Goal: Use online tool/utility: Utilize a website feature to perform a specific function

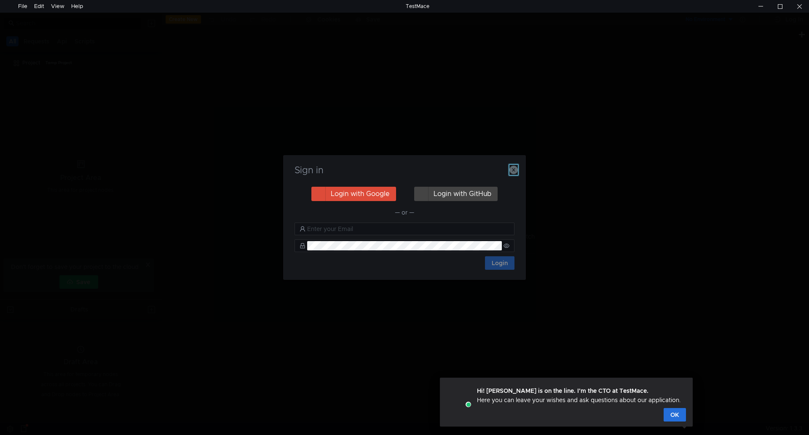
click at [515, 168] on icon "button" at bounding box center [513, 170] width 8 height 8
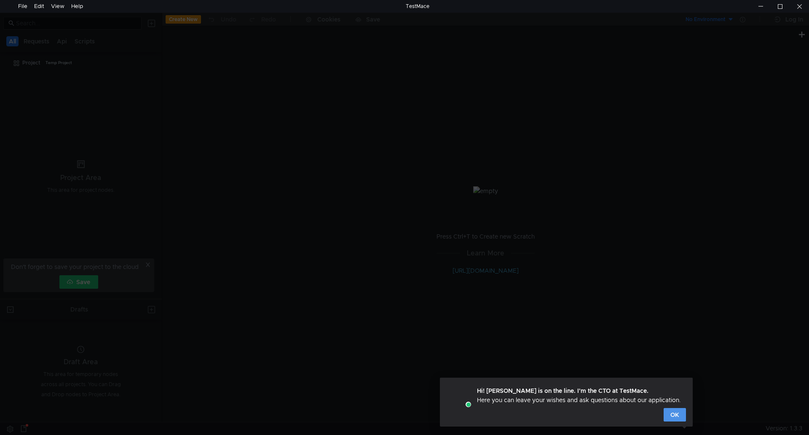
click at [671, 417] on button "OK" at bounding box center [674, 414] width 22 height 13
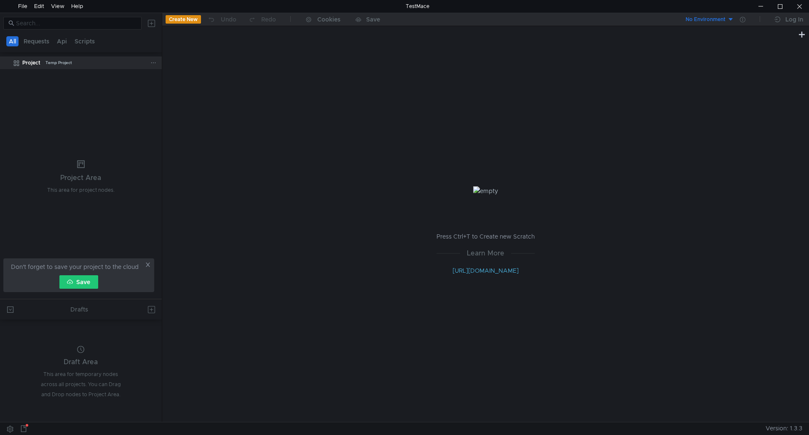
click at [16, 64] on clr-icon at bounding box center [16, 63] width 7 height 7
click at [18, 3] on div "File" at bounding box center [23, 6] width 16 height 13
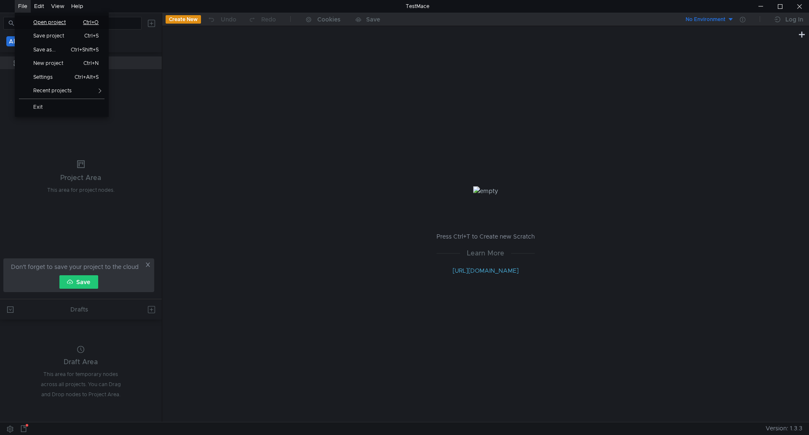
click at [69, 21] on span "Open project" at bounding box center [52, 22] width 48 height 5
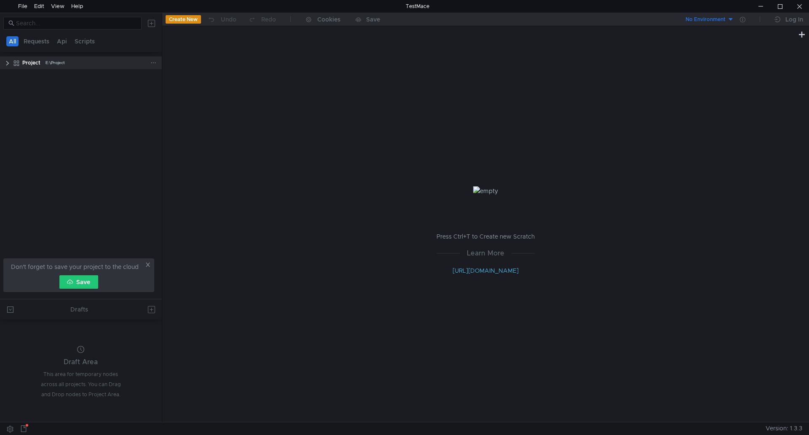
click at [8, 65] on clr-icon at bounding box center [7, 63] width 7 height 7
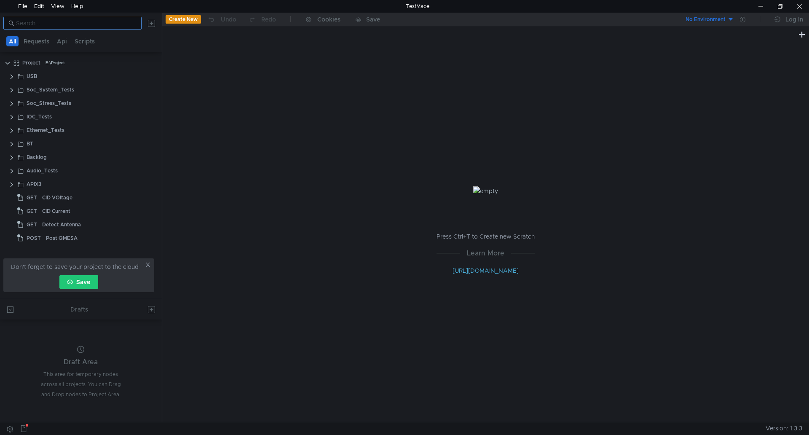
click at [71, 20] on input at bounding box center [76, 23] width 120 height 9
click at [99, 21] on input at bounding box center [76, 23] width 120 height 9
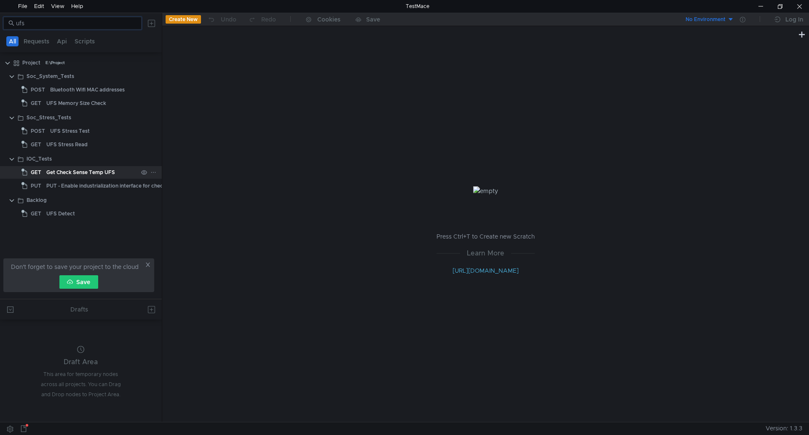
type input "ufs"
click at [107, 171] on div "Get Check Sense Temp UFS" at bounding box center [80, 172] width 69 height 13
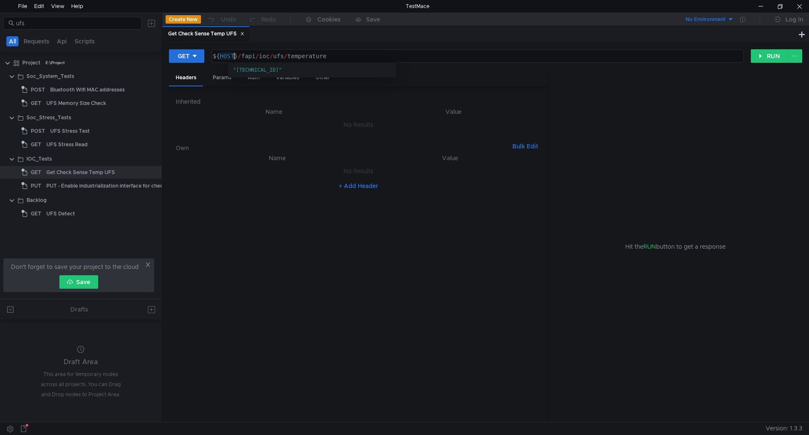
click at [236, 56] on div "${ HOST } / fapi / ioc / ufs / temperature" at bounding box center [476, 63] width 531 height 20
drag, startPoint x: 236, startPoint y: 56, endPoint x: 226, endPoint y: 56, distance: 9.7
click at [226, 56] on div "${ HOST } / fapi / ioc / ufs / temperature" at bounding box center [476, 63] width 531 height 20
click at [229, 57] on div "${ HOST } / fapi / ioc / ufs / temperature" at bounding box center [477, 56] width 531 height 13
click at [232, 56] on div "${ HOST } / fapi / ioc / ufs / temperature" at bounding box center [476, 63] width 531 height 20
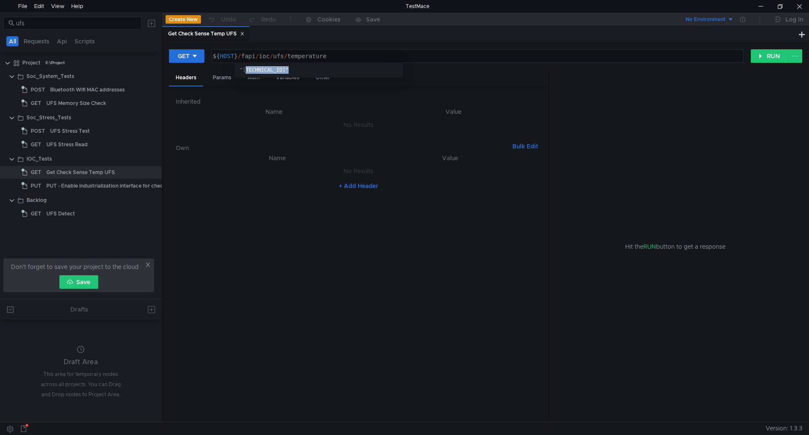
drag, startPoint x: 244, startPoint y: 71, endPoint x: 283, endPoint y: 69, distance: 38.8
click at [283, 69] on span ""[TECHNICAL_ID]"" at bounding box center [264, 70] width 49 height 6
drag, startPoint x: 293, startPoint y: 70, endPoint x: 243, endPoint y: 72, distance: 50.1
click at [243, 72] on span ""[TECHNICAL_ID]"" at bounding box center [264, 70] width 49 height 6
click at [241, 71] on span ""[TECHNICAL_ID]"" at bounding box center [257, 70] width 49 height 6
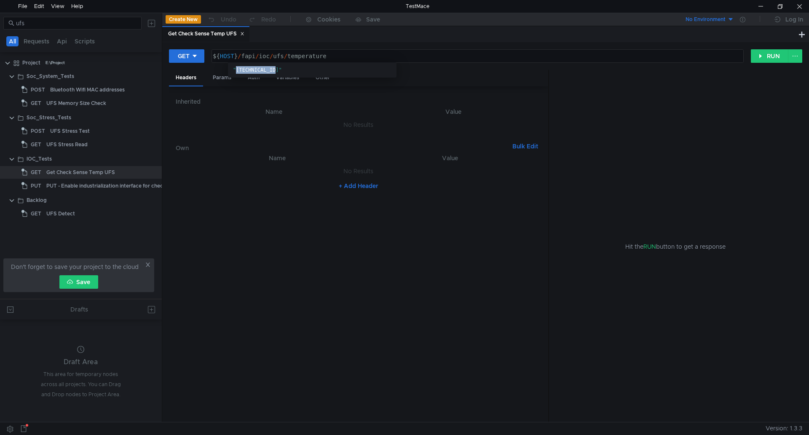
click at [241, 71] on span ""[TECHNICAL_ID]"" at bounding box center [257, 70] width 49 height 6
copy span ""[TECHNICAL_ID]""
click at [237, 54] on div "${ HOST } / fapi / ioc / ufs / temperature" at bounding box center [476, 63] width 531 height 20
paste textarea ""[TECHNICAL_ID]""
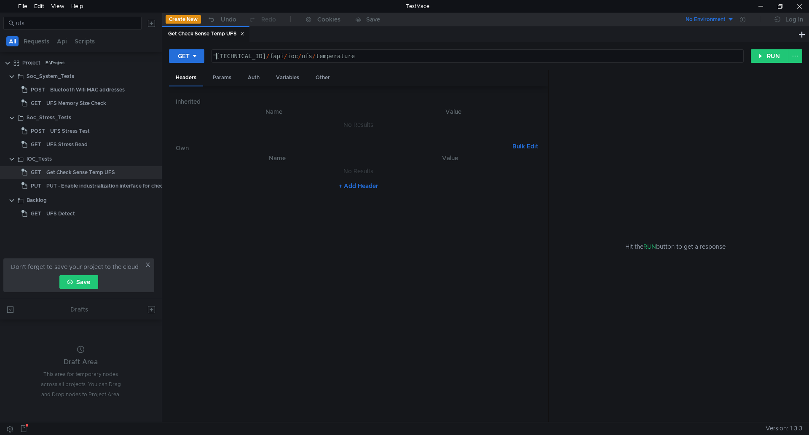
type textarea "[TECHNICAL_ID]/fapi/ioc/ufs/temperature"
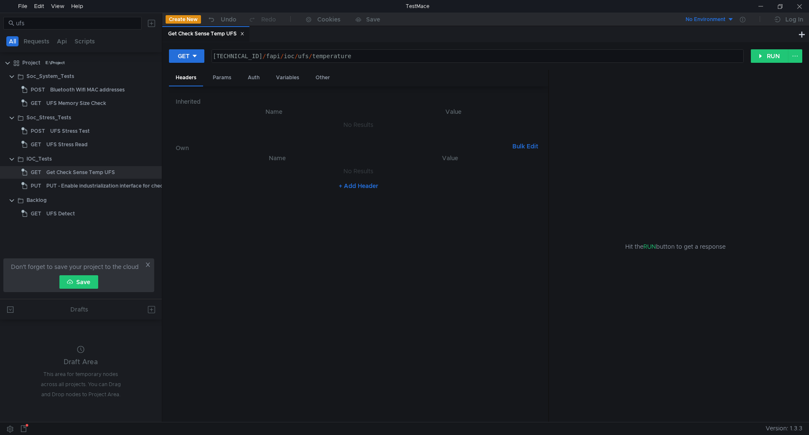
click at [754, 297] on div "Hit the RUN button to get a response" at bounding box center [675, 246] width 233 height 353
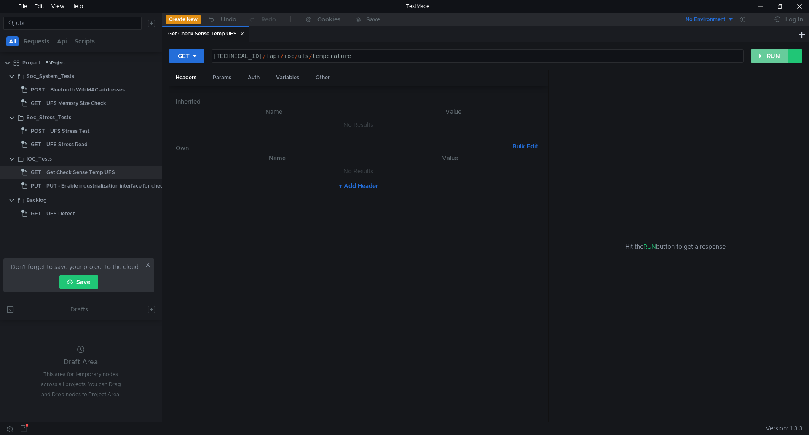
click at [758, 62] on button "RUN" at bounding box center [769, 55] width 37 height 13
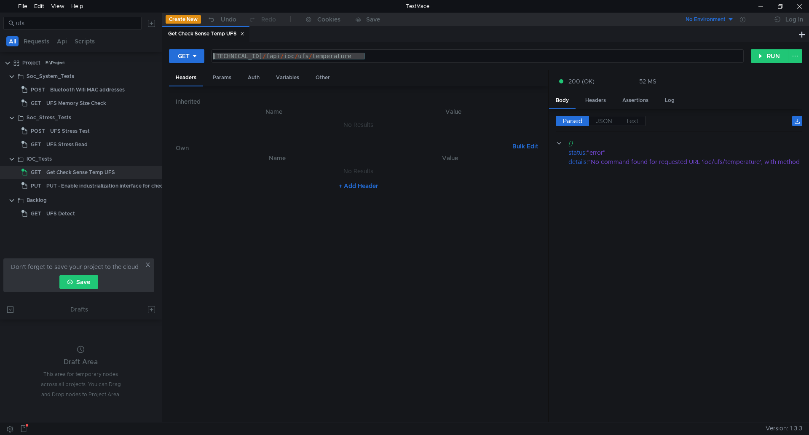
drag, startPoint x: 381, startPoint y: 55, endPoint x: 214, endPoint y: 51, distance: 167.7
click at [214, 51] on div "160.48.199.99:8080 / fapi / ioc / ufs / temperature" at bounding box center [477, 56] width 531 height 13
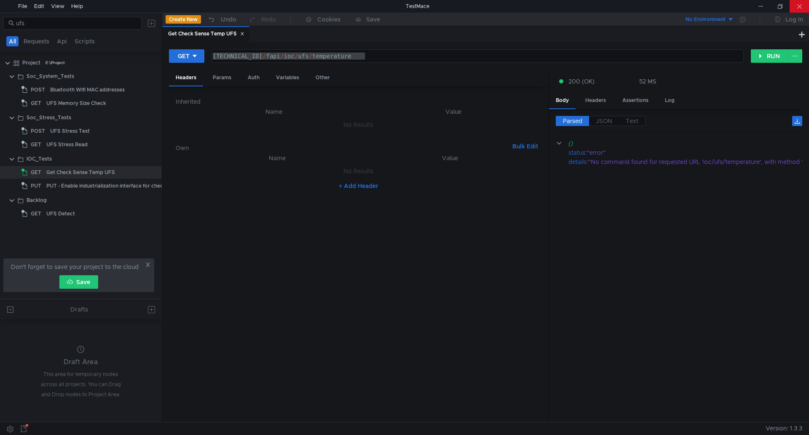
click at [791, 4] on div at bounding box center [798, 6] width 19 height 13
